Goal: Information Seeking & Learning: Learn about a topic

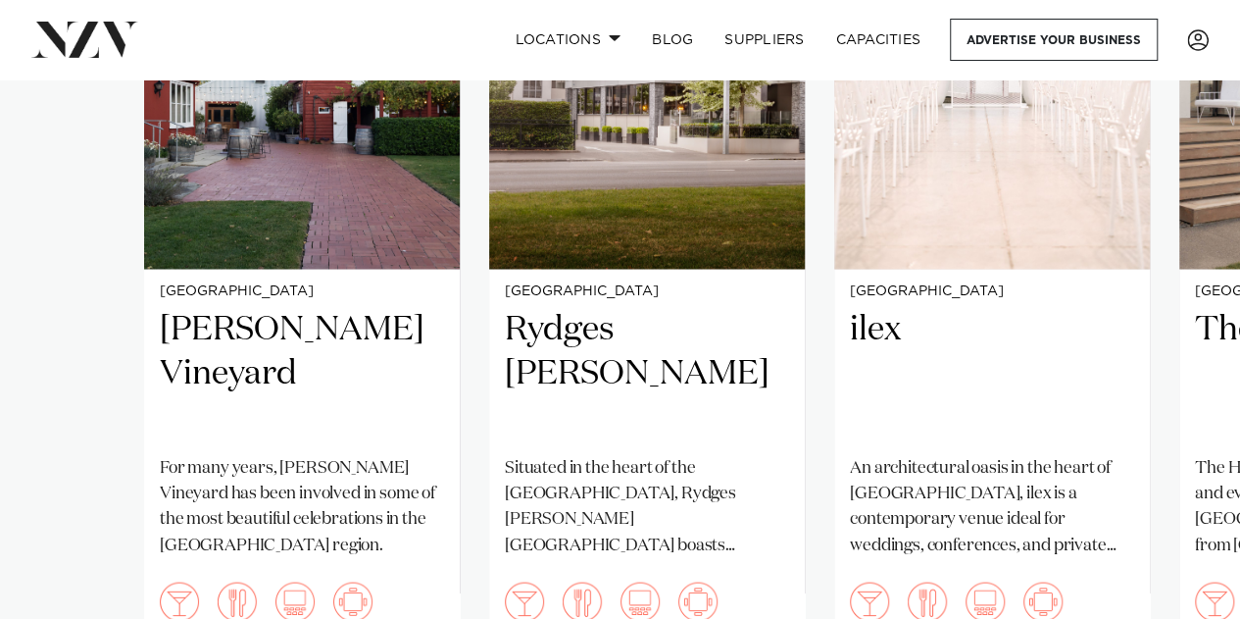
scroll to position [1494, 0]
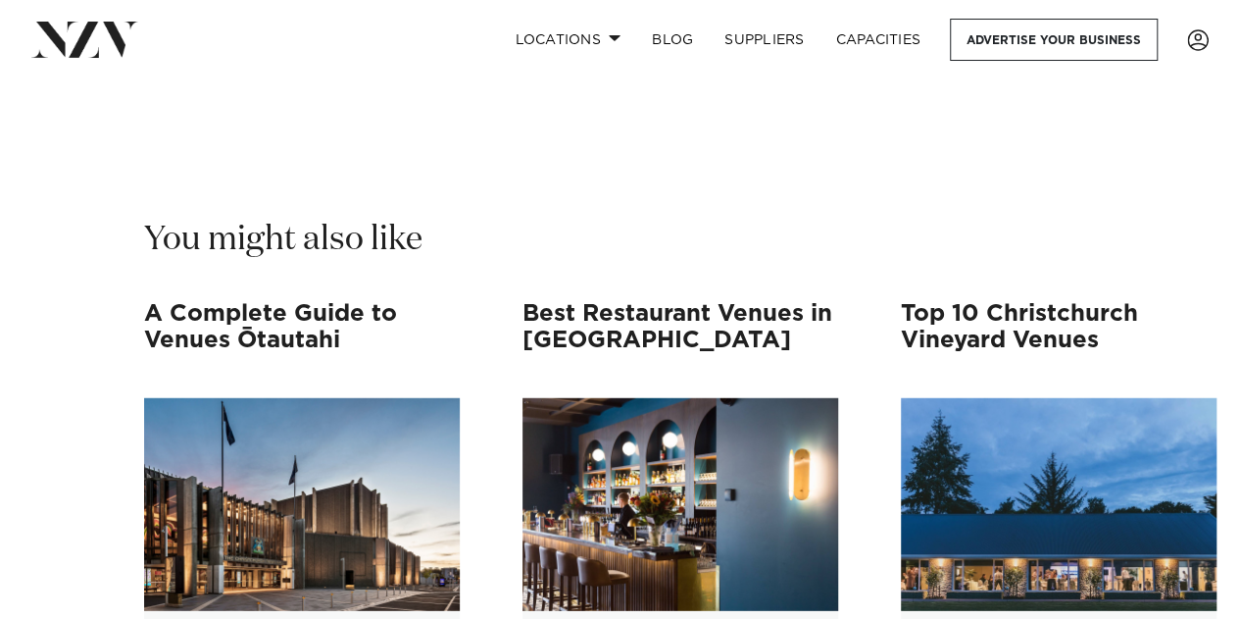
scroll to position [16782, 0]
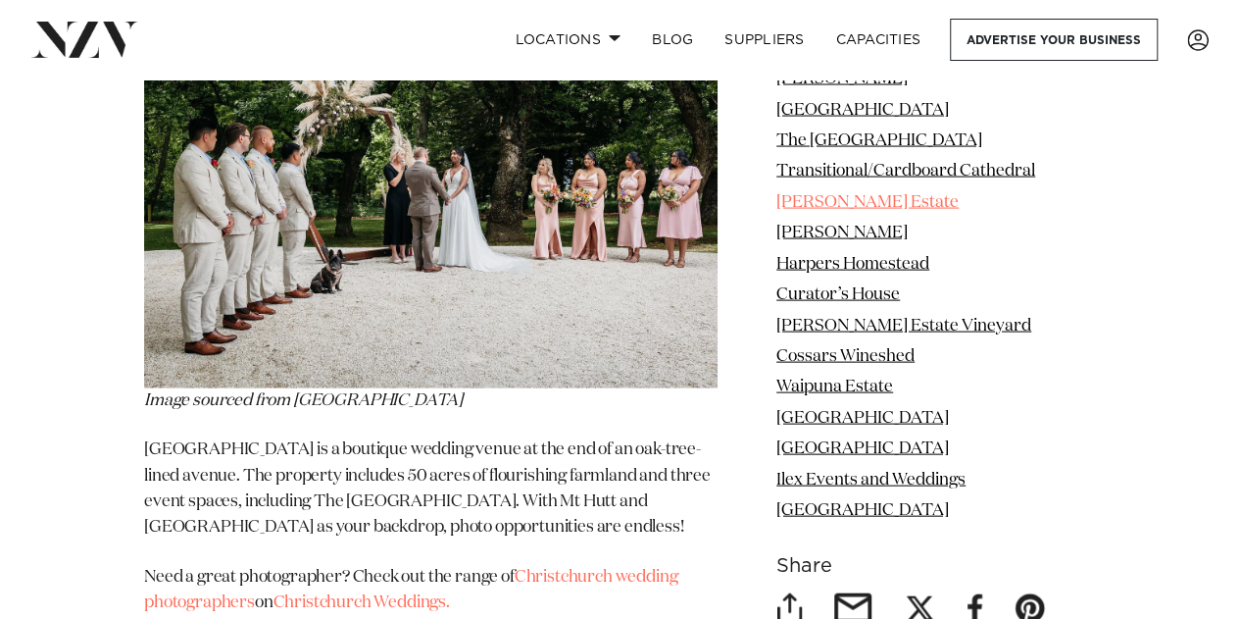
click at [906, 211] on link "[PERSON_NAME] Estate" at bounding box center [868, 202] width 182 height 17
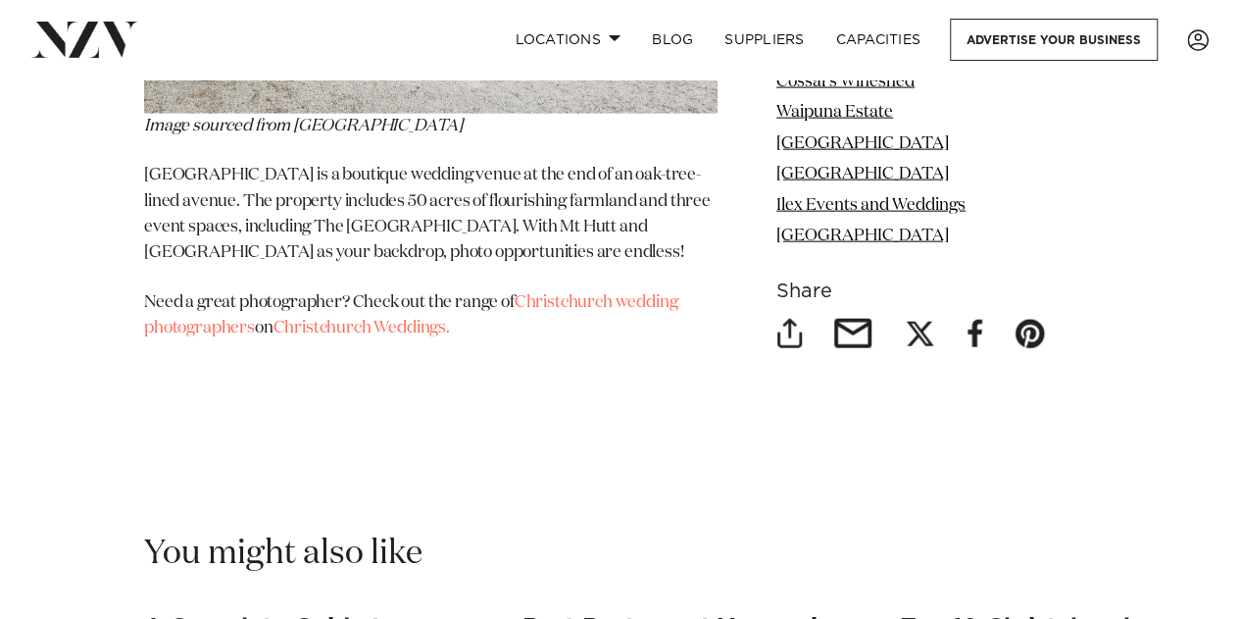
scroll to position [17022, 0]
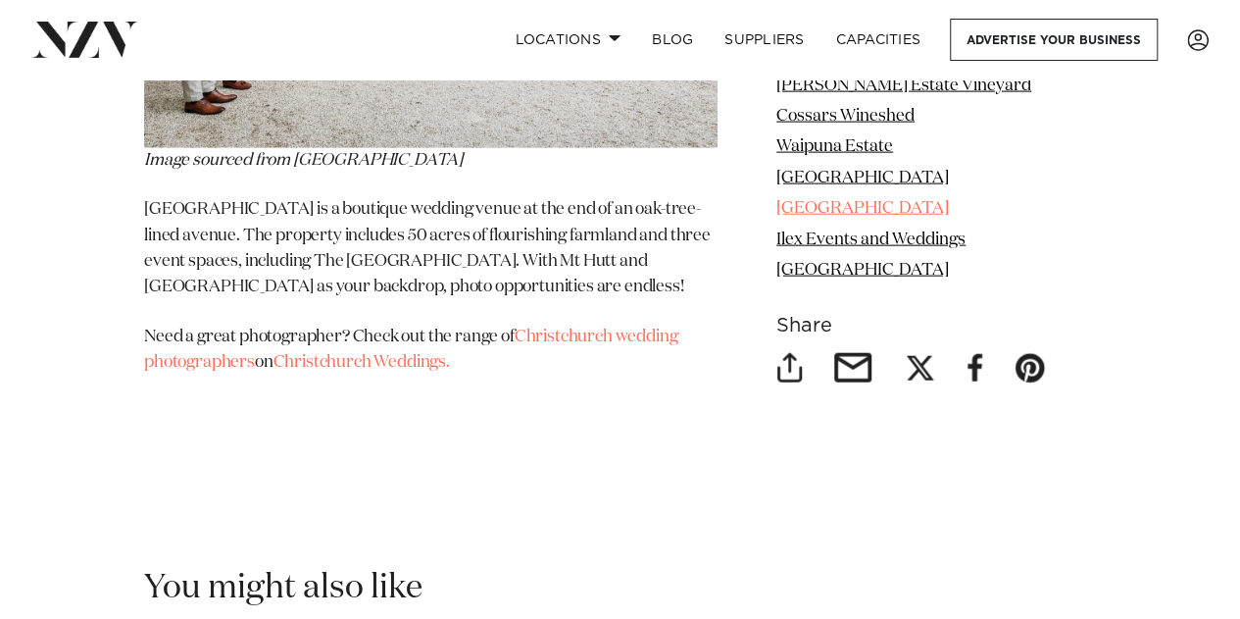
click at [902, 217] on link "[GEOGRAPHIC_DATA]" at bounding box center [863, 208] width 173 height 17
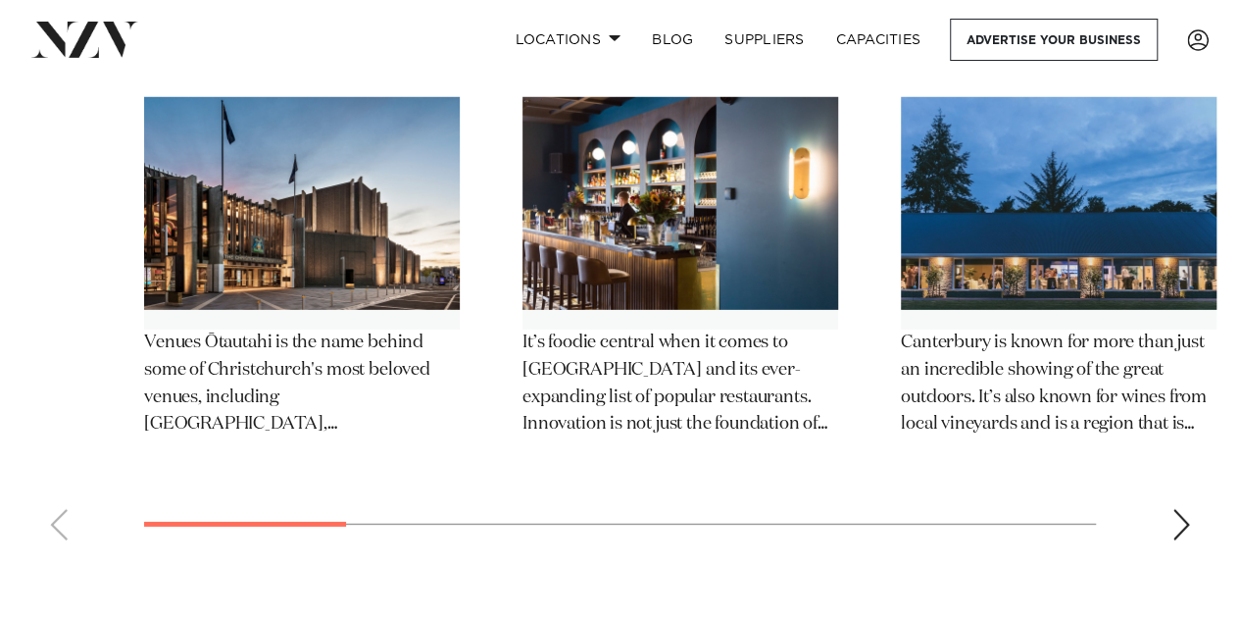
scroll to position [18063, 0]
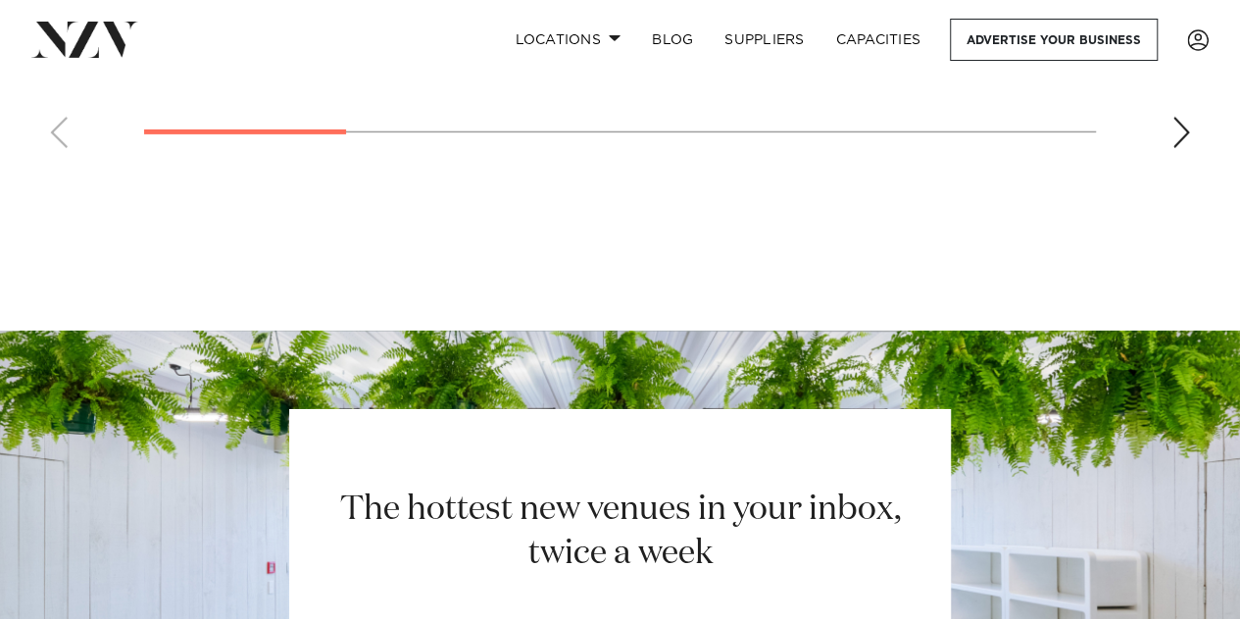
click at [1184, 148] on div "Next slide" at bounding box center [1182, 132] width 20 height 31
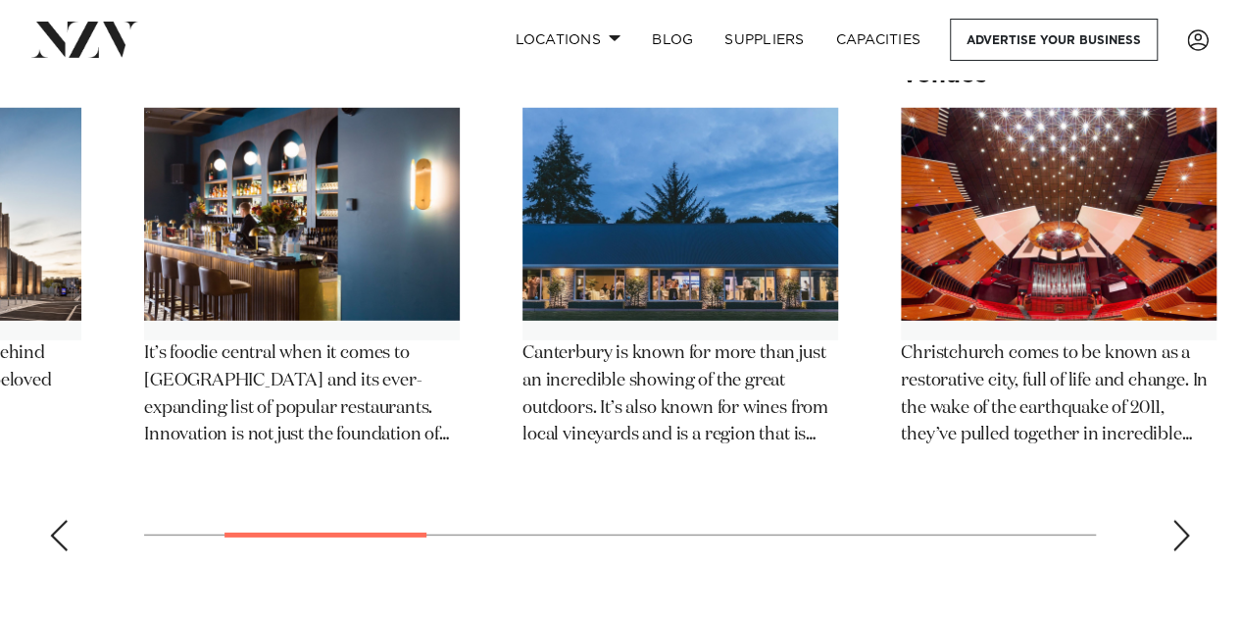
scroll to position [17769, 0]
